Goal: Task Accomplishment & Management: Manage account settings

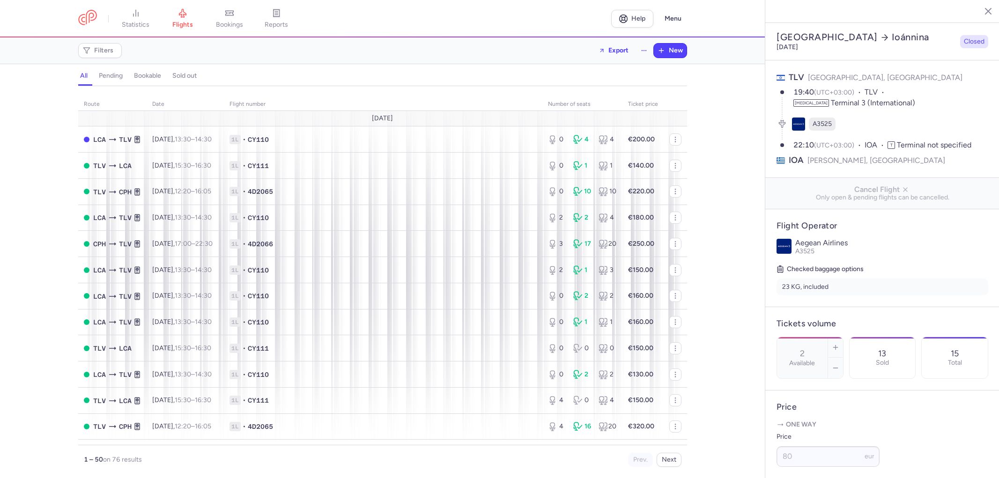
select select "days"
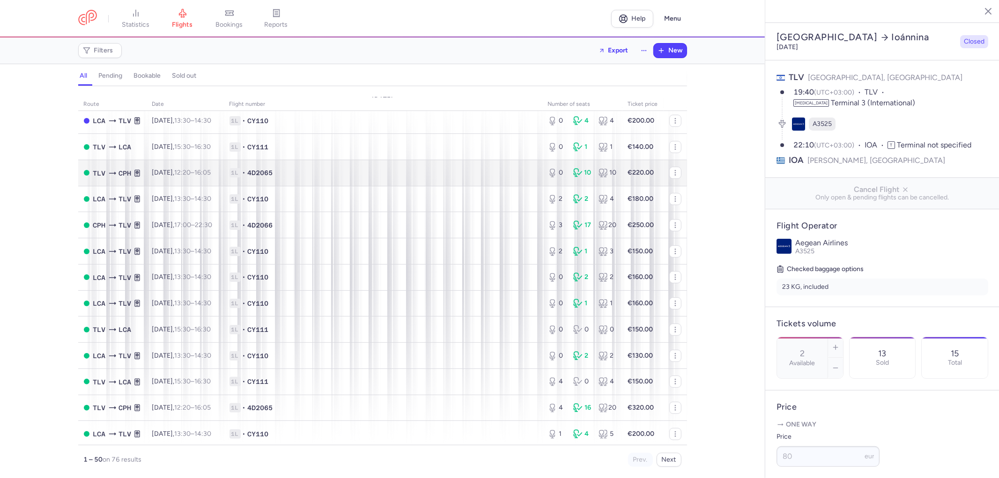
scroll to position [52, 0]
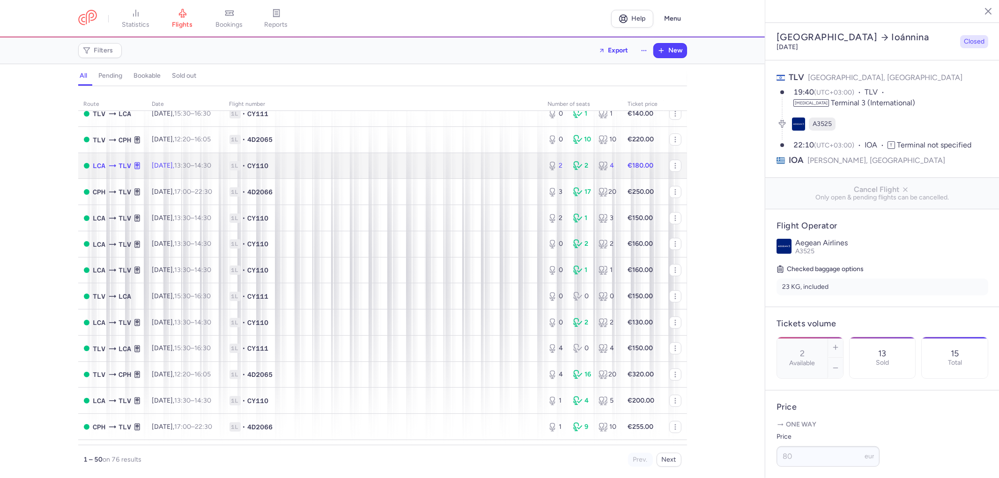
click at [292, 170] on span "1L • CY110" at bounding box center [382, 165] width 307 height 9
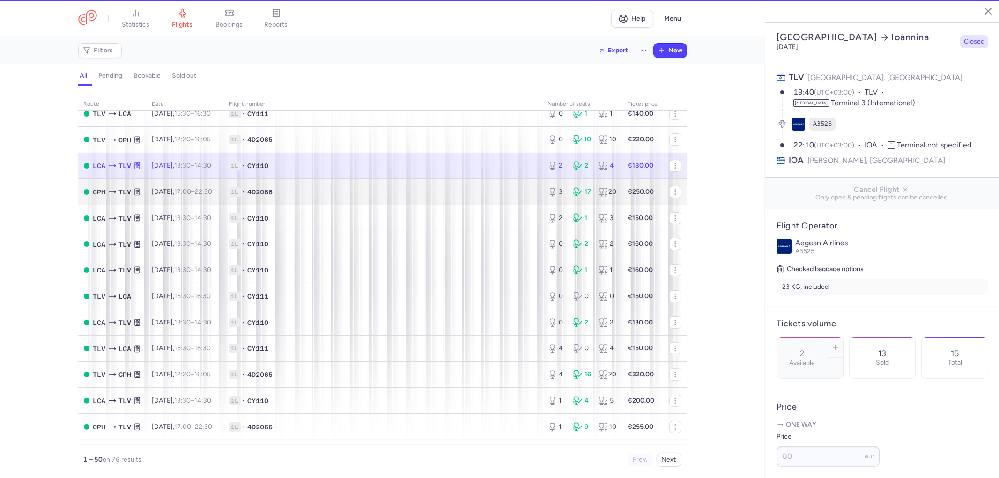
type input "8"
select select "hours"
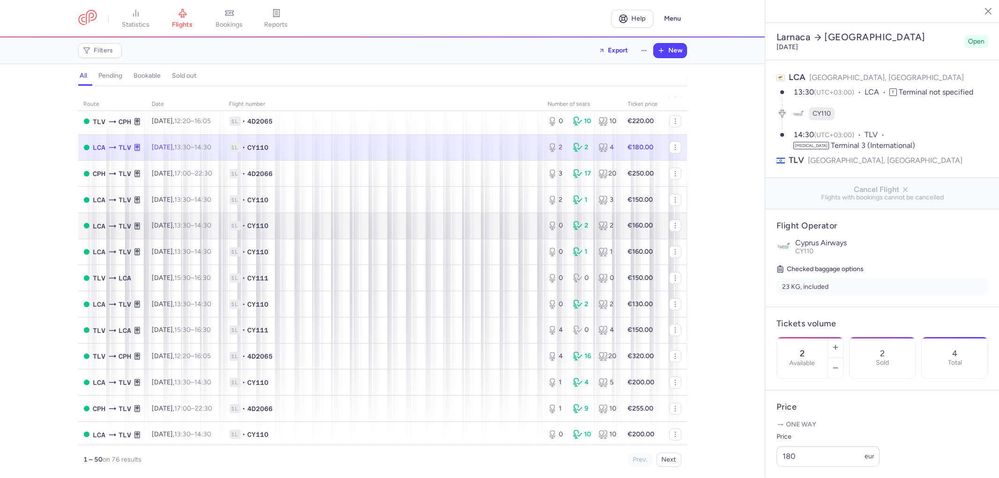
scroll to position [52, 0]
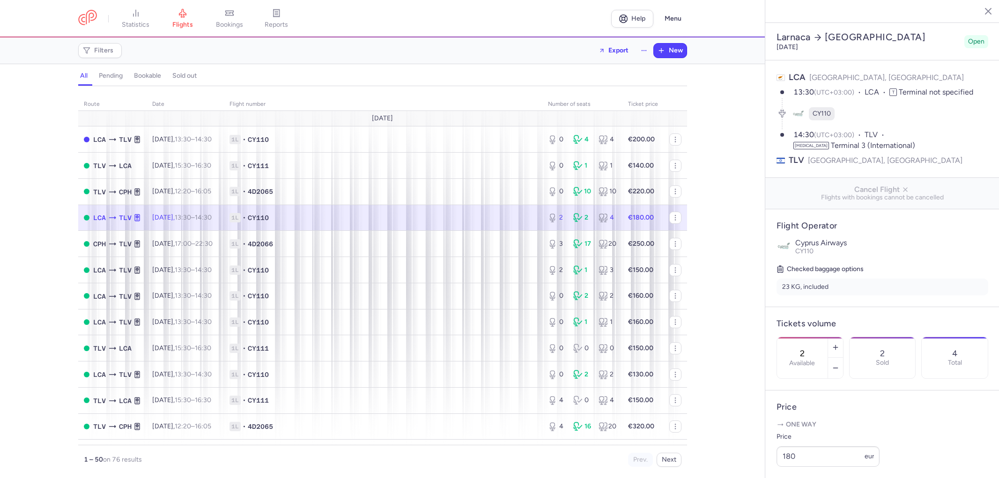
select select "hours"
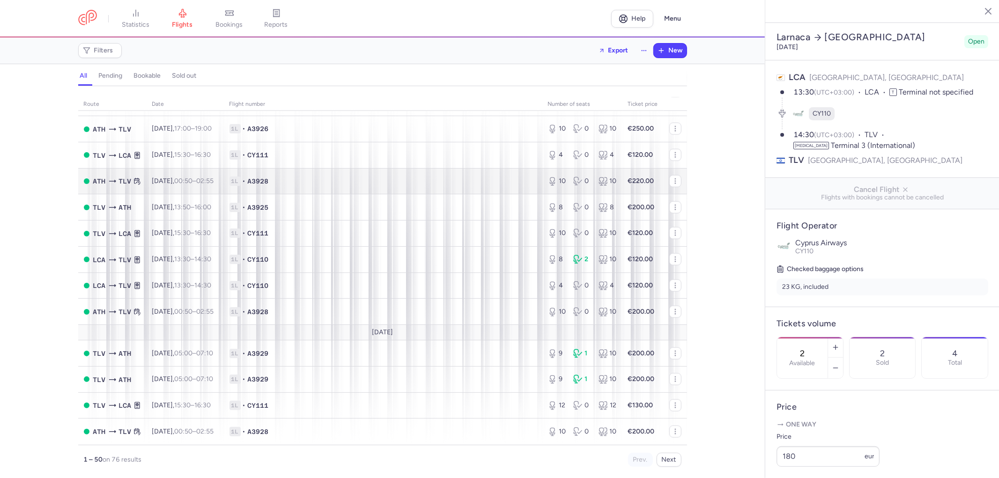
scroll to position [1197, 0]
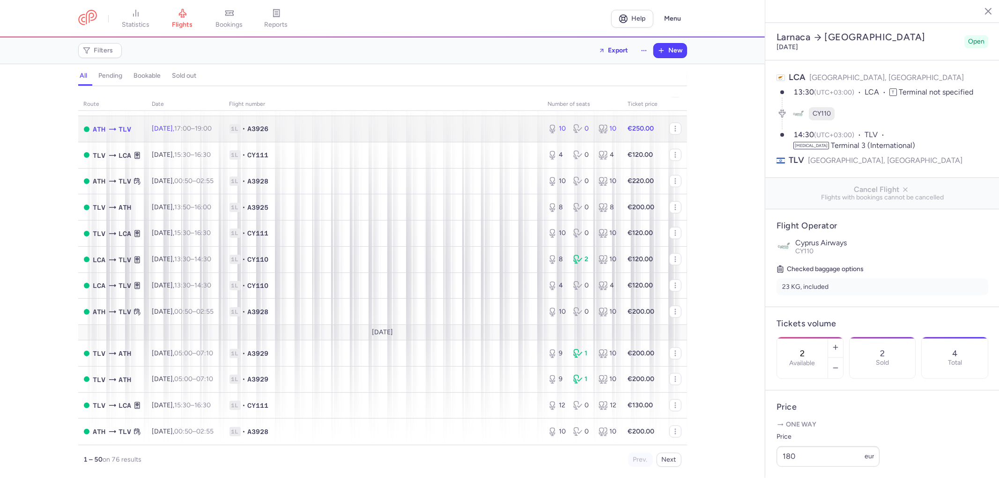
click at [317, 133] on span "1L • A3926" at bounding box center [382, 128] width 307 height 9
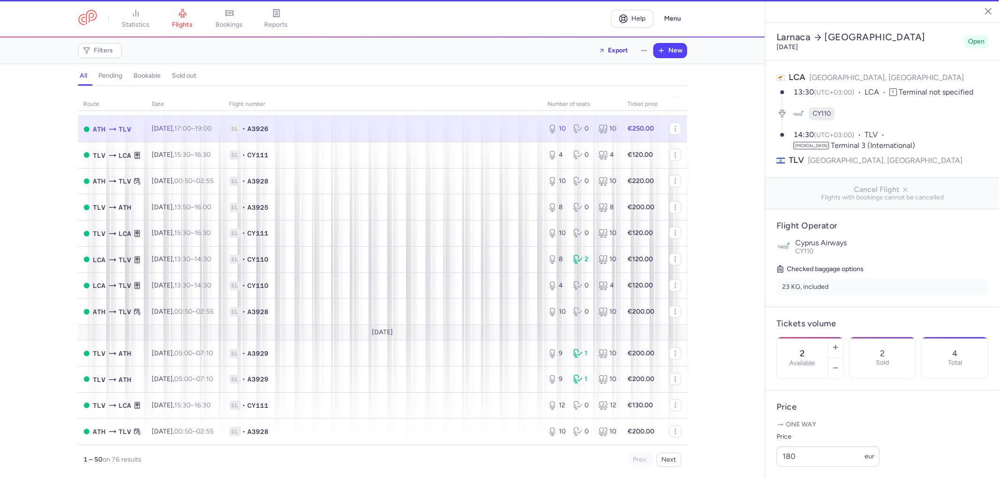
type input "10"
type input "1"
select select "days"
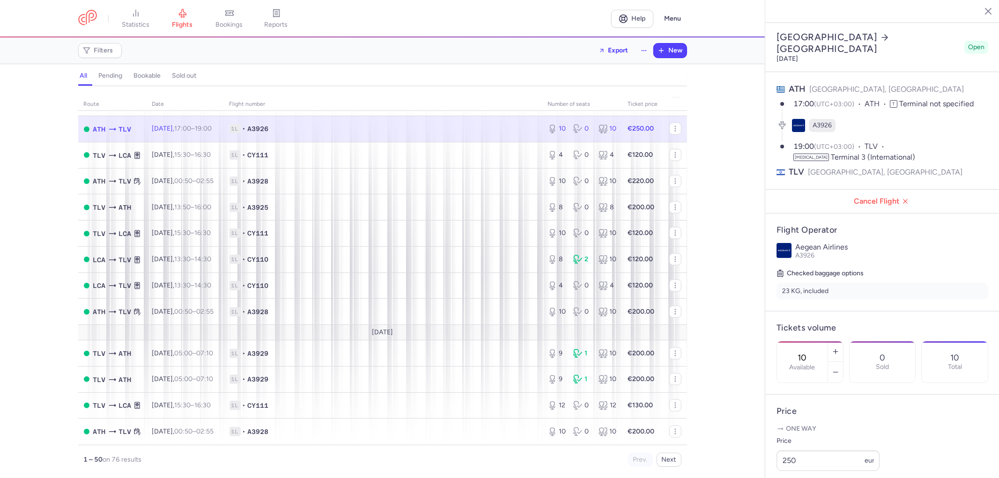
scroll to position [1197, 0]
click at [462, 133] on span "1L • A3926" at bounding box center [382, 128] width 307 height 9
click at [352, 186] on span "1L • A3928" at bounding box center [382, 181] width 307 height 9
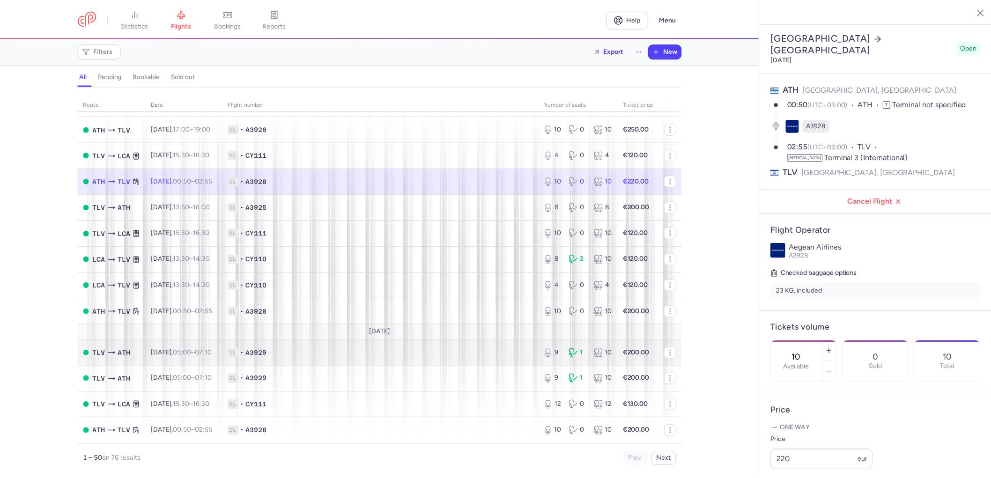
scroll to position [1393, 0]
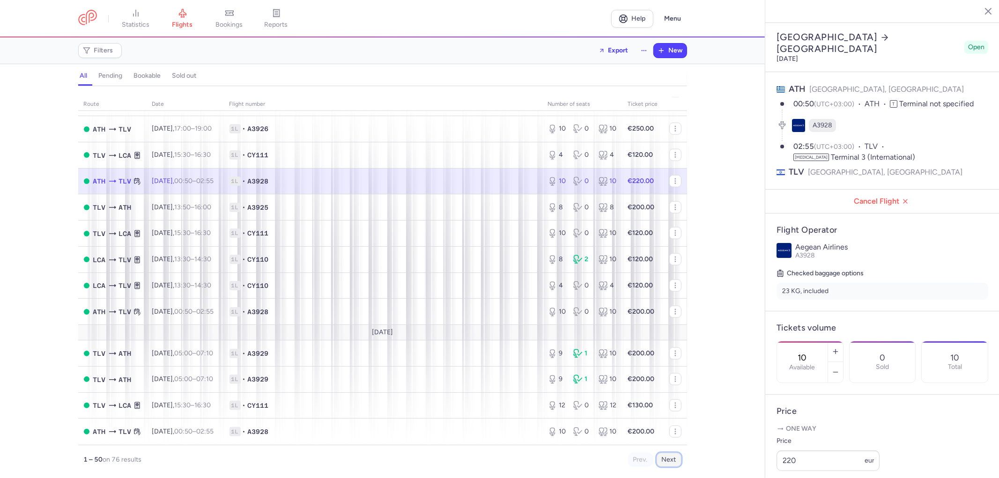
click at [680, 460] on button "Next" at bounding box center [669, 460] width 25 height 14
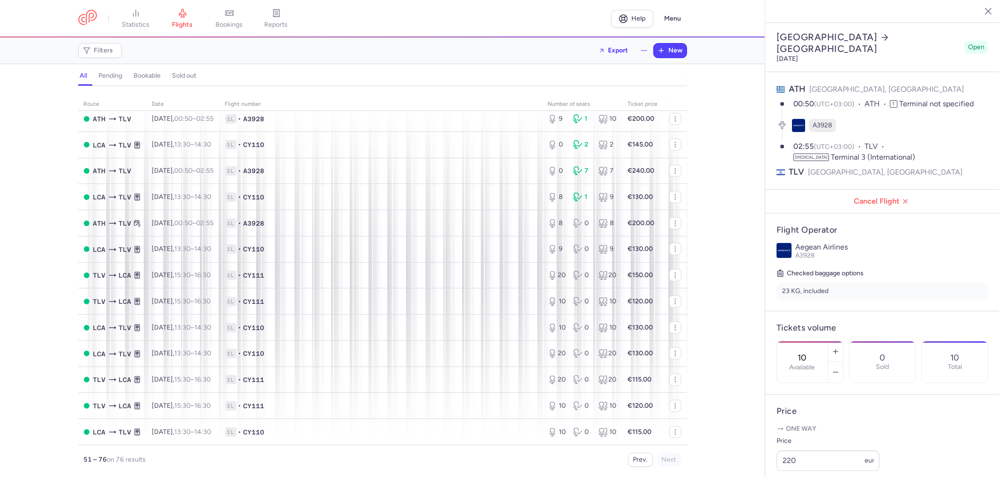
scroll to position [570, 0]
